Goal: Browse casually: Explore the website without a specific task or goal

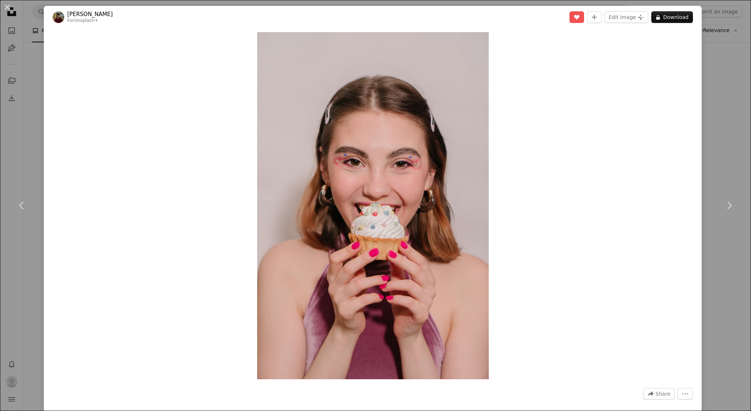
scroll to position [1284, 0]
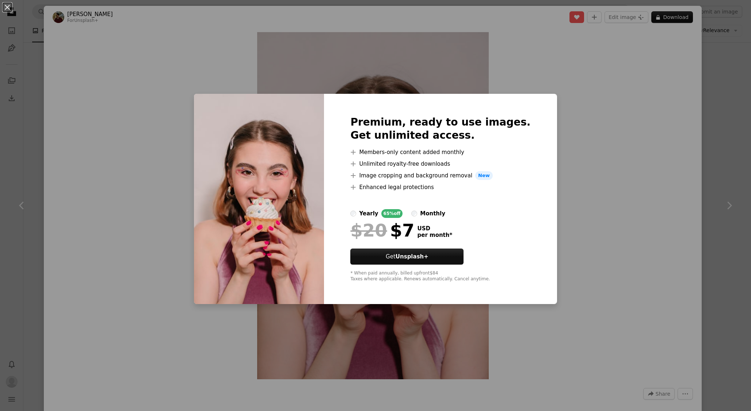
click at [616, 226] on div "An X shape Premium, ready to use images. Get unlimited access. A plus sign Memb…" at bounding box center [375, 205] width 751 height 411
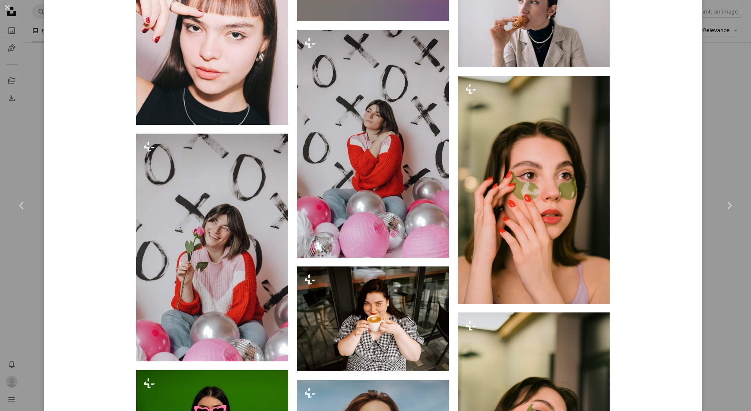
scroll to position [3912, 0]
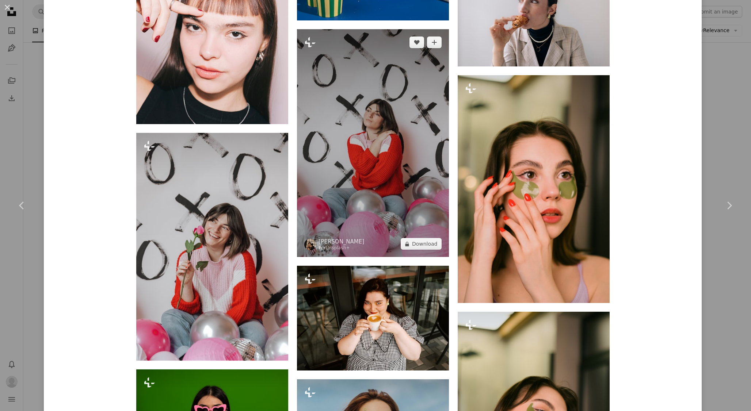
click at [373, 102] on img at bounding box center [373, 143] width 152 height 228
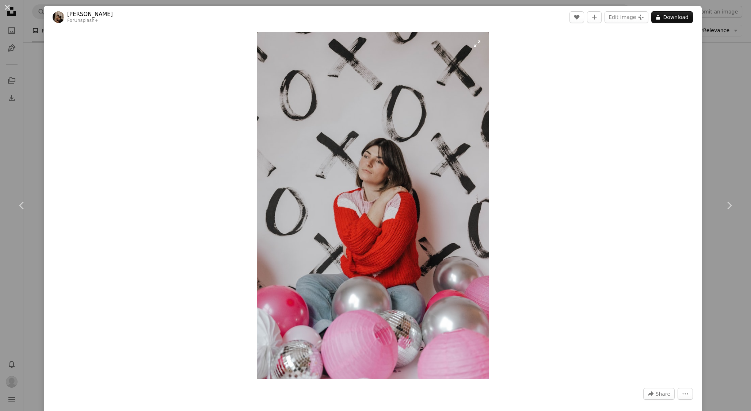
scroll to position [3, 0]
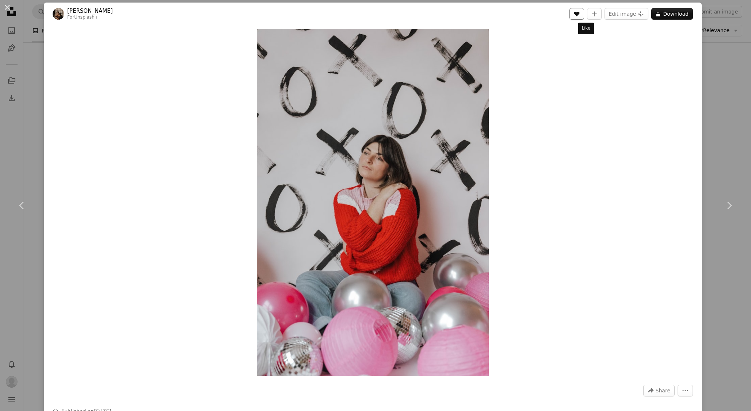
click at [584, 15] on button "A heart" at bounding box center [577, 14] width 15 height 12
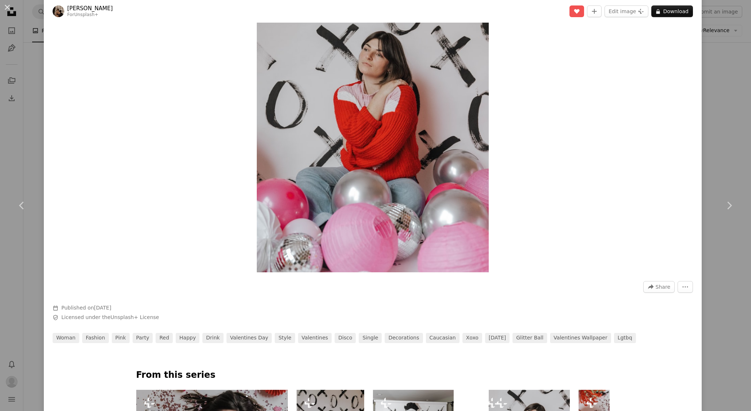
scroll to position [0, 0]
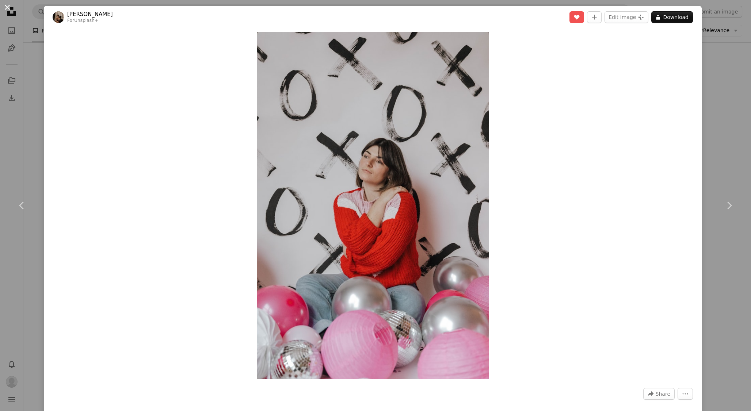
click at [8, 8] on button "An X shape" at bounding box center [7, 7] width 9 height 9
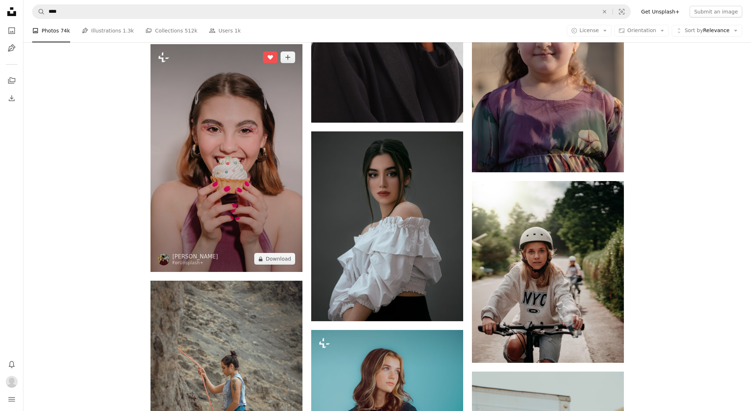
scroll to position [1310, 0]
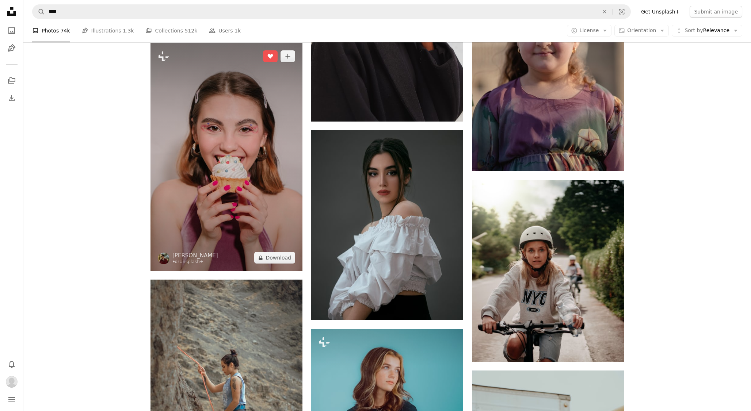
click at [250, 136] on img at bounding box center [227, 157] width 152 height 228
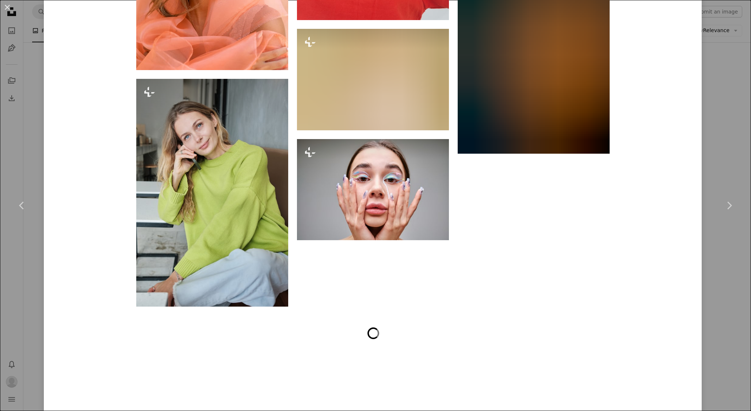
scroll to position [8786, 0]
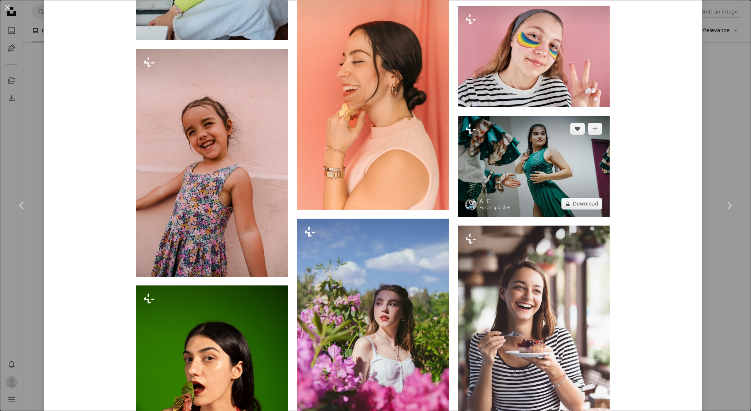
click at [532, 167] on img at bounding box center [534, 166] width 152 height 101
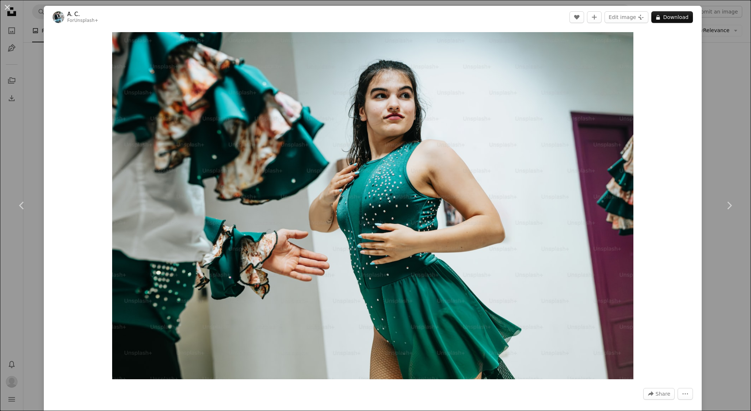
click at [34, 74] on div "An X shape Chevron left Chevron right A. C. For Unsplash+ A heart A plus sign E…" at bounding box center [375, 205] width 751 height 411
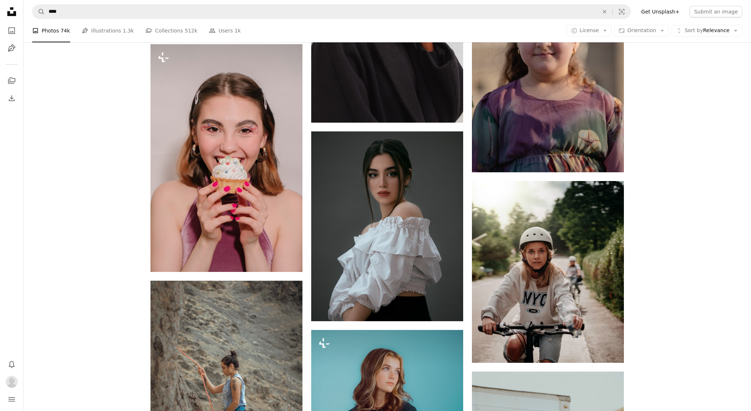
scroll to position [1310, 0]
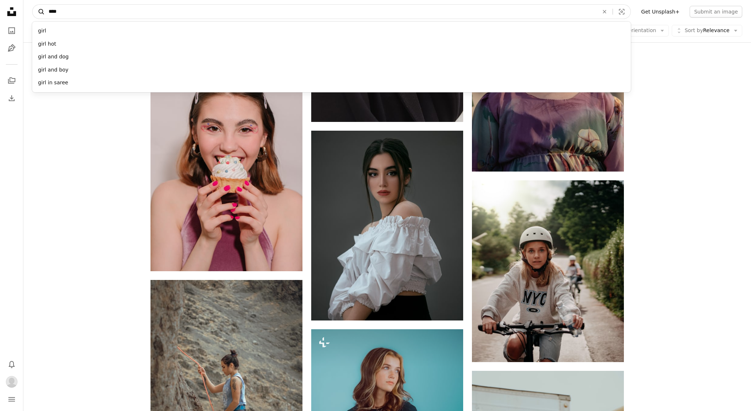
drag, startPoint x: 73, startPoint y: 14, endPoint x: 35, endPoint y: 12, distance: 37.7
click at [35, 12] on form "A magnifying glass **** girl girl hot girl and dog girl and boy girl in saree A…" at bounding box center [331, 11] width 599 height 15
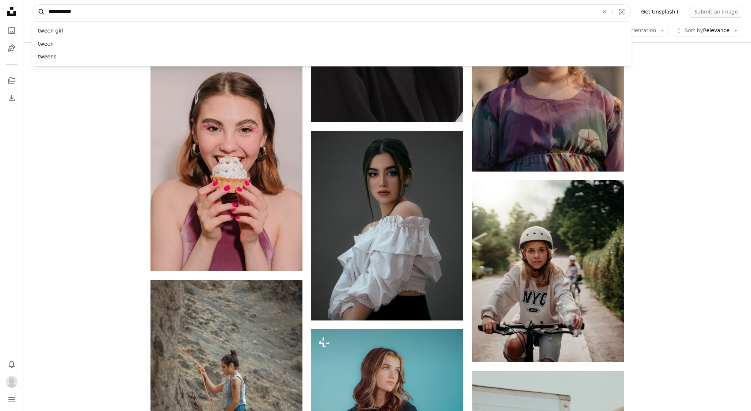
type input "**********"
click button "A magnifying glass" at bounding box center [39, 12] width 12 height 14
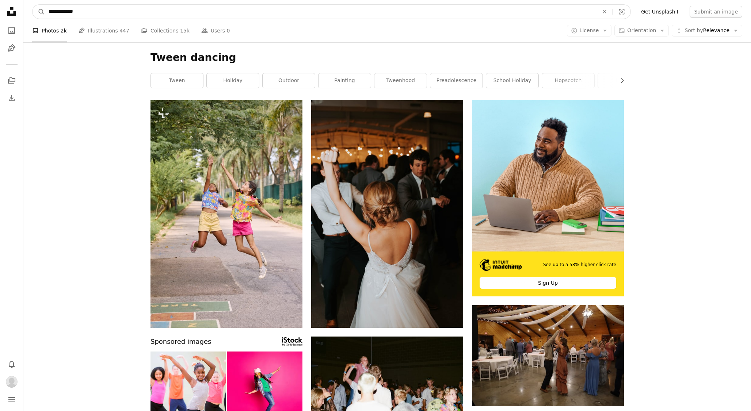
drag, startPoint x: 87, startPoint y: 11, endPoint x: 62, endPoint y: 10, distance: 24.9
click at [62, 10] on input "**********" at bounding box center [321, 12] width 552 height 14
type input "**********"
click button "A magnifying glass" at bounding box center [39, 12] width 12 height 14
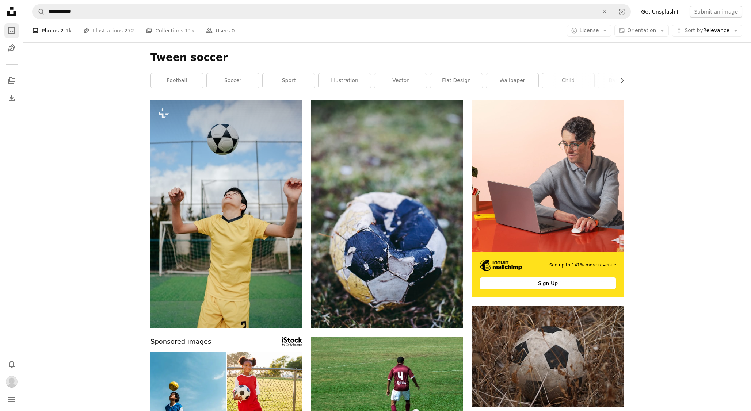
click at [9, 30] on icon "A photo" at bounding box center [11, 30] width 9 height 9
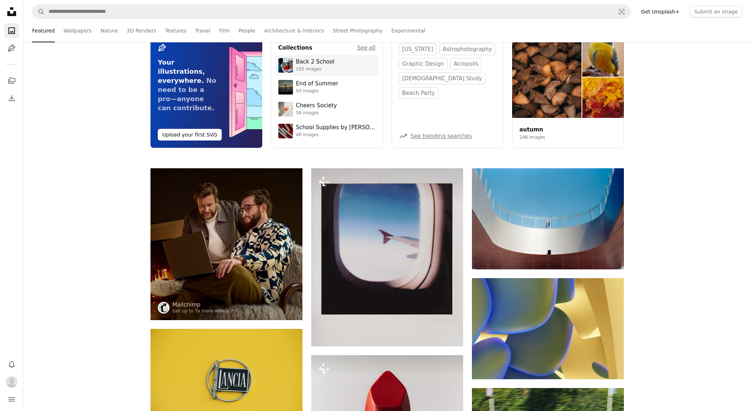
scroll to position [26, 0]
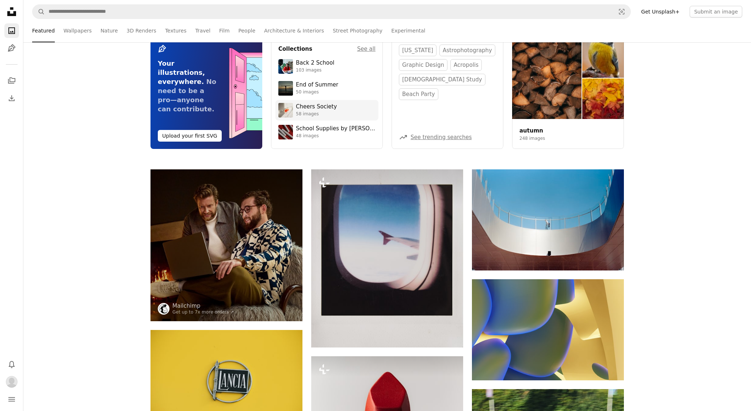
click at [308, 104] on div "Cheers Society" at bounding box center [316, 106] width 41 height 7
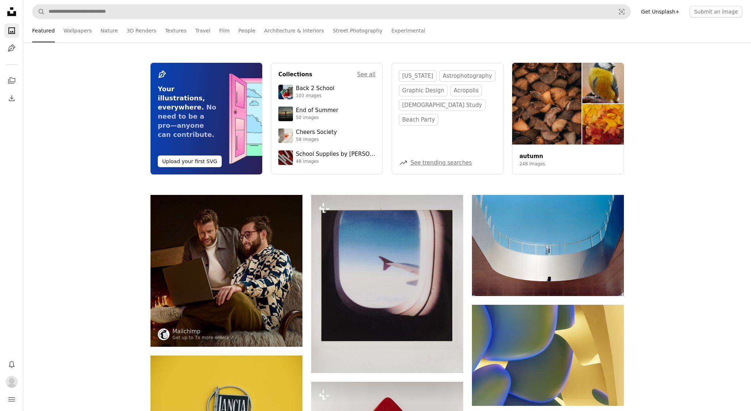
scroll to position [26, 0]
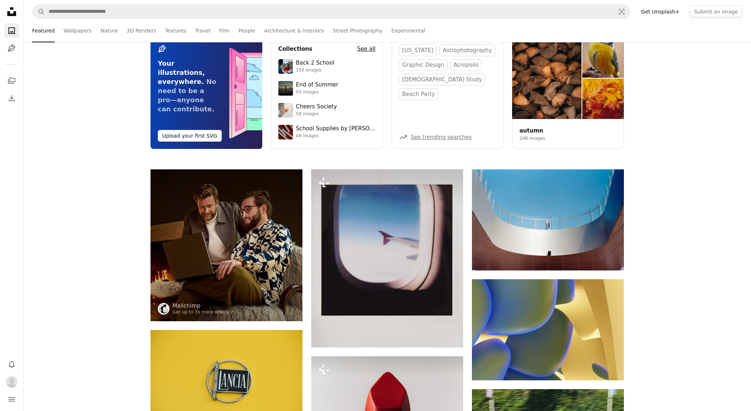
click at [370, 49] on h4 "See all" at bounding box center [366, 49] width 18 height 9
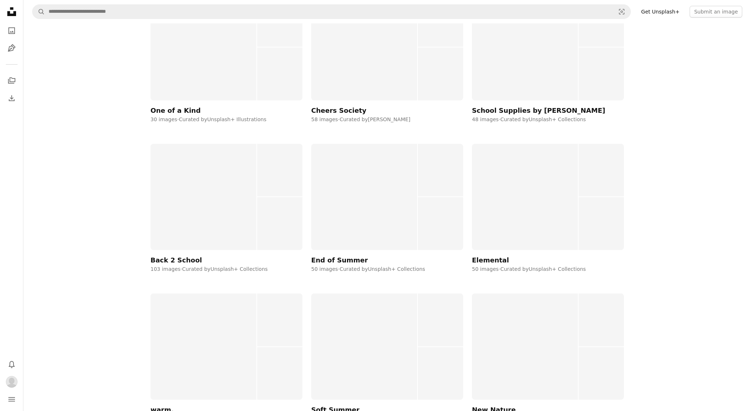
scroll to position [278, 0]
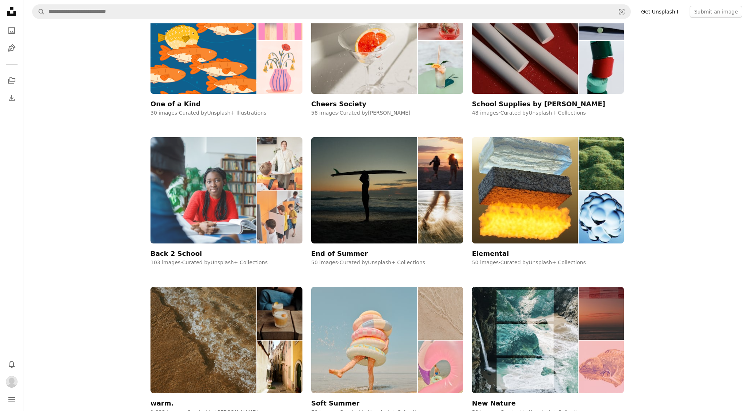
click at [206, 155] on img at bounding box center [204, 190] width 106 height 106
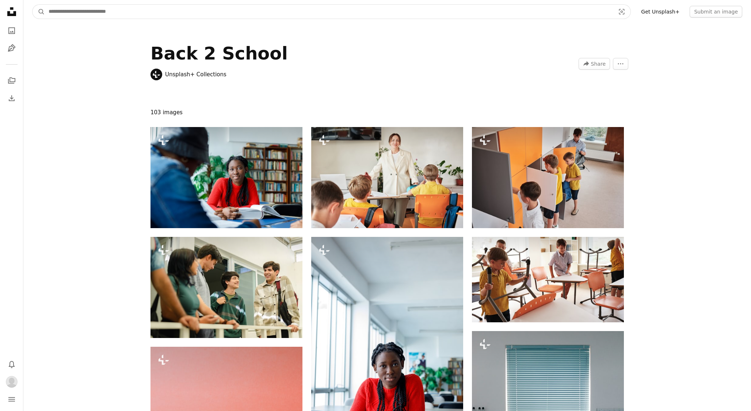
click at [121, 10] on input "Find visuals sitewide" at bounding box center [329, 12] width 568 height 14
type input "**********"
click at [33, 5] on button "A magnifying glass" at bounding box center [39, 12] width 12 height 14
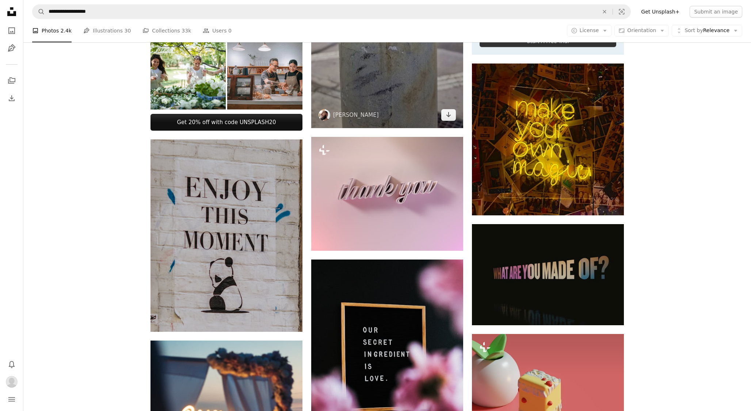
scroll to position [239, 0]
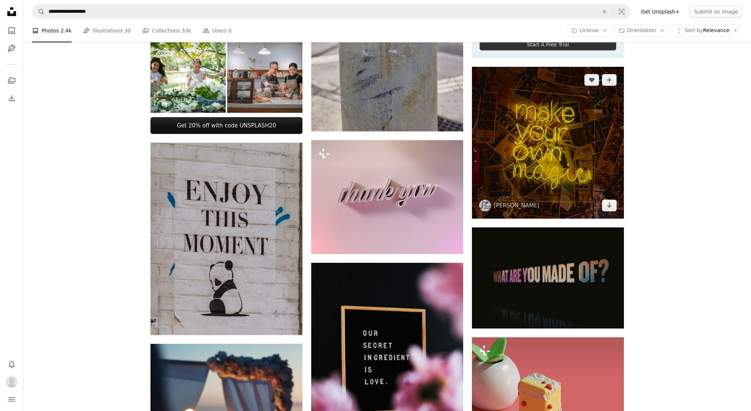
click at [550, 164] on img at bounding box center [548, 143] width 152 height 152
